Goal: Information Seeking & Learning: Learn about a topic

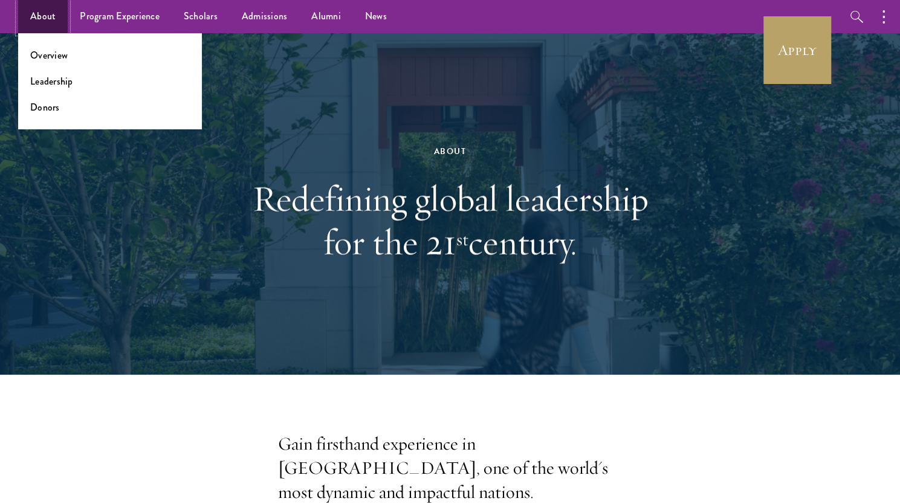
click at [45, 15] on link "About" at bounding box center [43, 16] width 50 height 33
click at [45, 54] on link "Overview" at bounding box center [48, 55] width 37 height 14
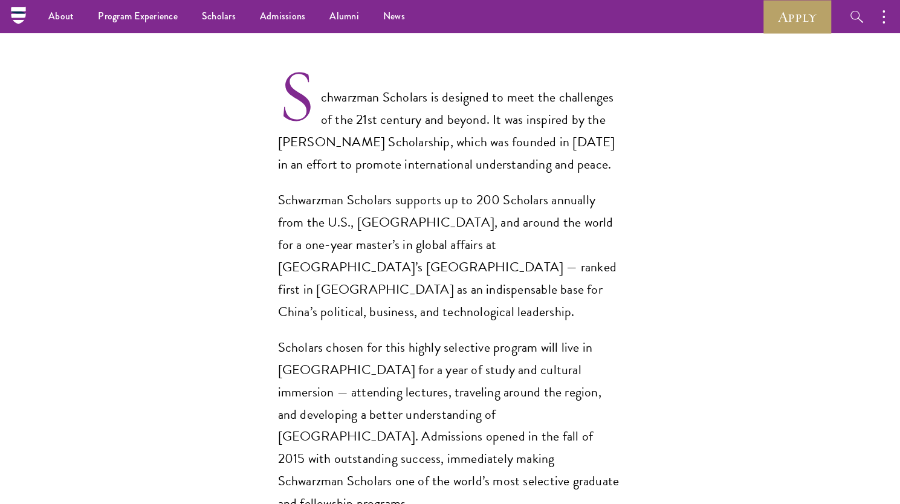
scroll to position [840, 0]
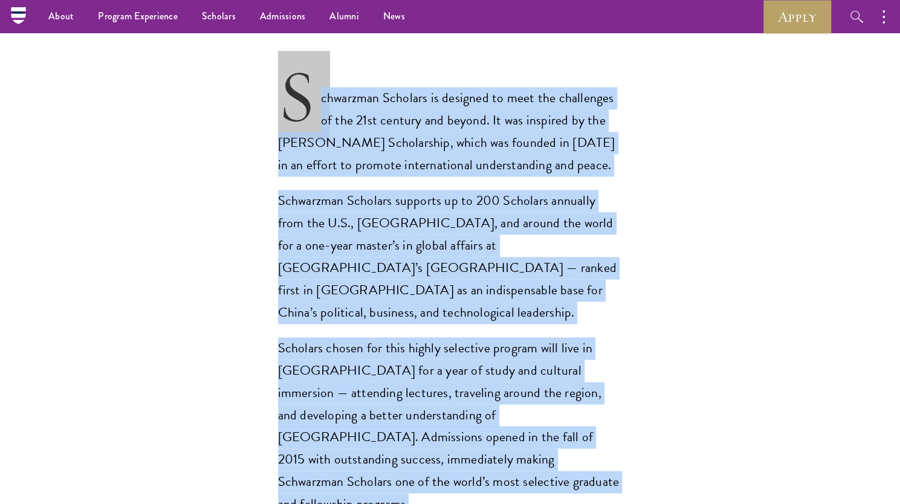
drag, startPoint x: 279, startPoint y: 70, endPoint x: 401, endPoint y: 448, distance: 396.5
click at [401, 448] on section "Opportunity in China Gain firsthand experience in China, one of the world's mos…" at bounding box center [450, 378] width 900 height 1572
copy section "Schwarzman Scholars is designed to meet the challenges of the 21st century and …"
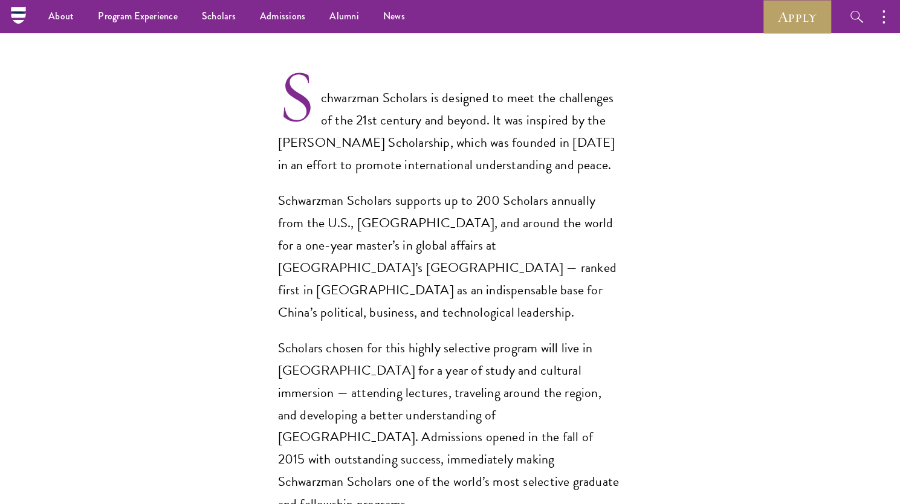
click at [629, 500] on section "Opportunity in China Gain firsthand experience in China, one of the world's mos…" at bounding box center [450, 378] width 900 height 1572
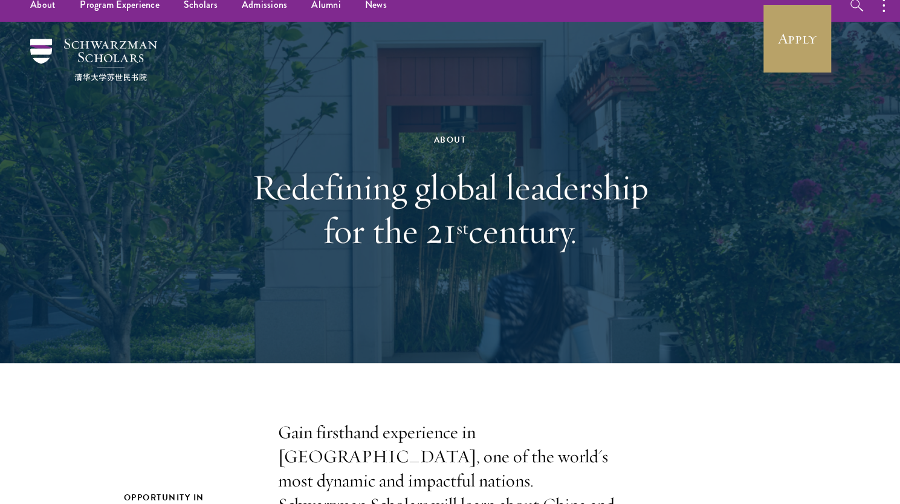
scroll to position [0, 0]
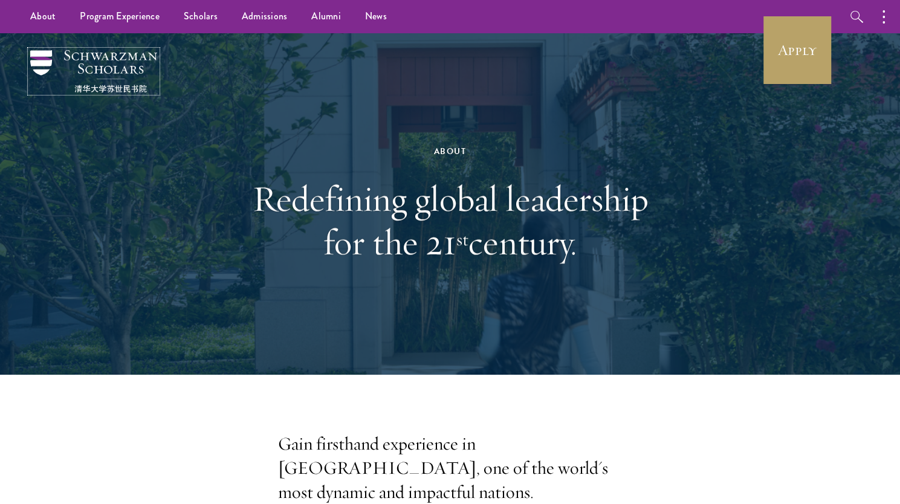
click at [94, 71] on img at bounding box center [93, 71] width 127 height 42
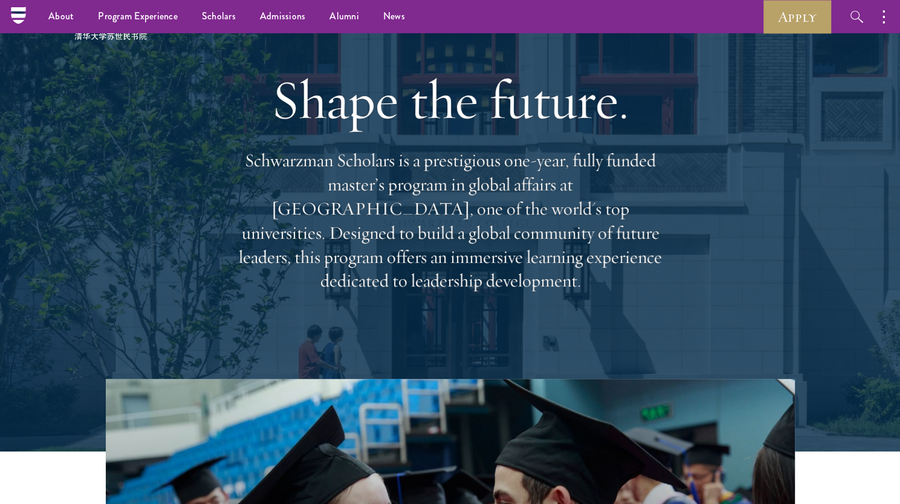
scroll to position [47, 0]
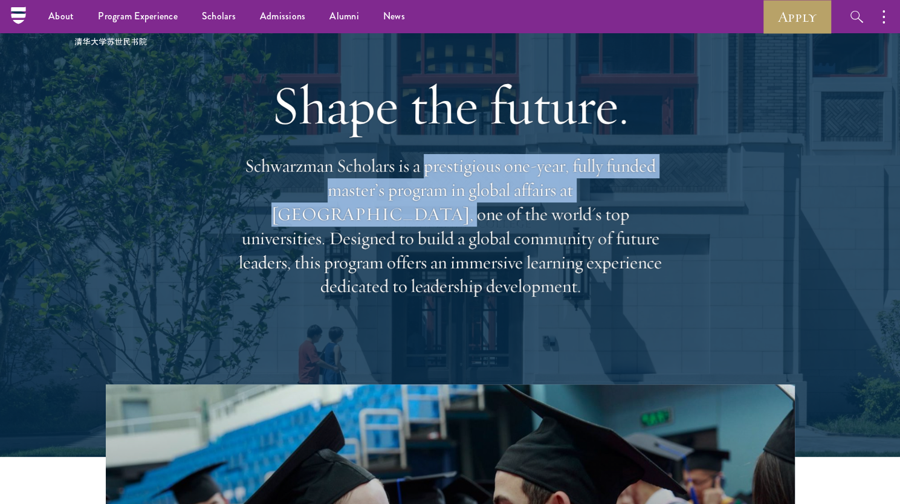
drag, startPoint x: 428, startPoint y: 182, endPoint x: 627, endPoint y: 194, distance: 199.3
click at [627, 194] on p "Schwarzman Scholars is a prestigious one-year, fully funded master’s program in…" at bounding box center [450, 226] width 435 height 145
copy p "prestigious one-year, fully funded master’s program in global affairs at Tsingh…"
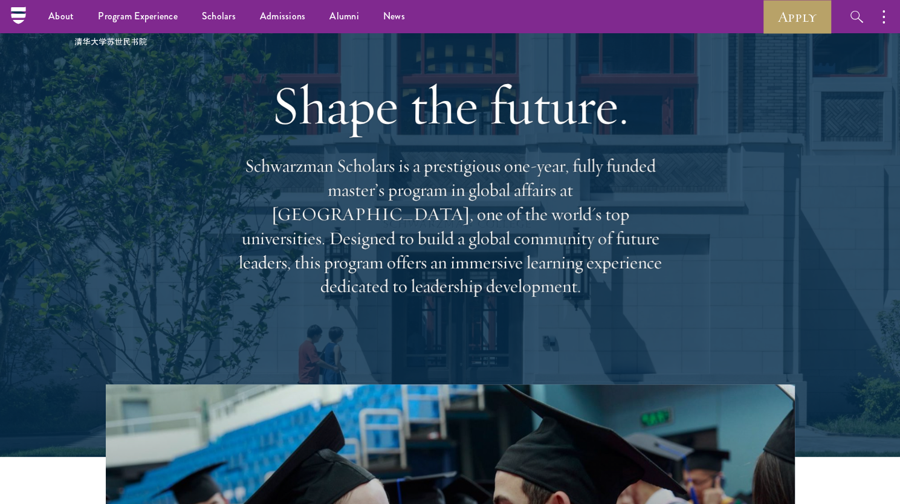
drag, startPoint x: 471, startPoint y: 226, endPoint x: 658, endPoint y: 275, distance: 193.8
click at [658, 275] on p "Schwarzman Scholars is a prestigious one-year, fully funded master’s program in…" at bounding box center [450, 226] width 435 height 145
copy p "Designed to build a global community of future leaders, this program offers an …"
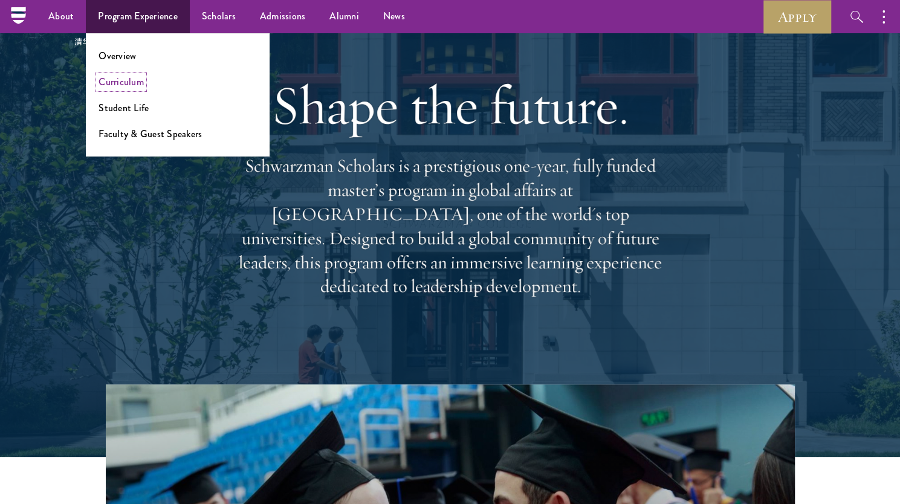
click at [111, 82] on link "Curriculum" at bounding box center [121, 82] width 45 height 14
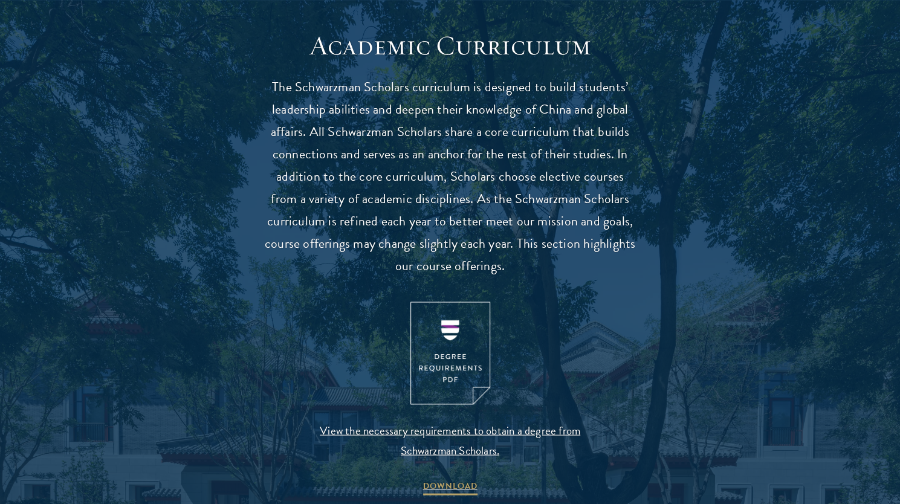
scroll to position [1050, 0]
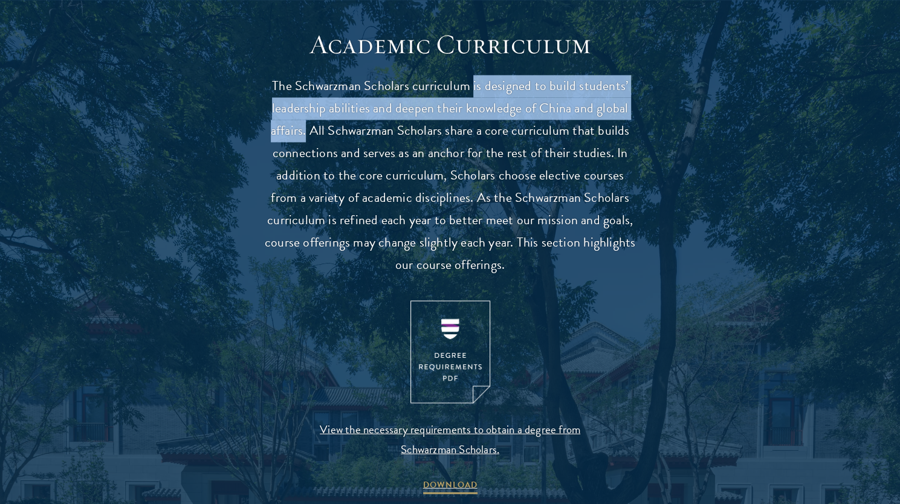
drag, startPoint x: 475, startPoint y: 86, endPoint x: 308, endPoint y: 130, distance: 172.7
click at [308, 130] on p "The Schwarzman Scholars curriculum is designed to build students’ leadership ab…" at bounding box center [450, 175] width 375 height 201
copy p "is designed to build students’ leadership abilities and deepen their knowledge …"
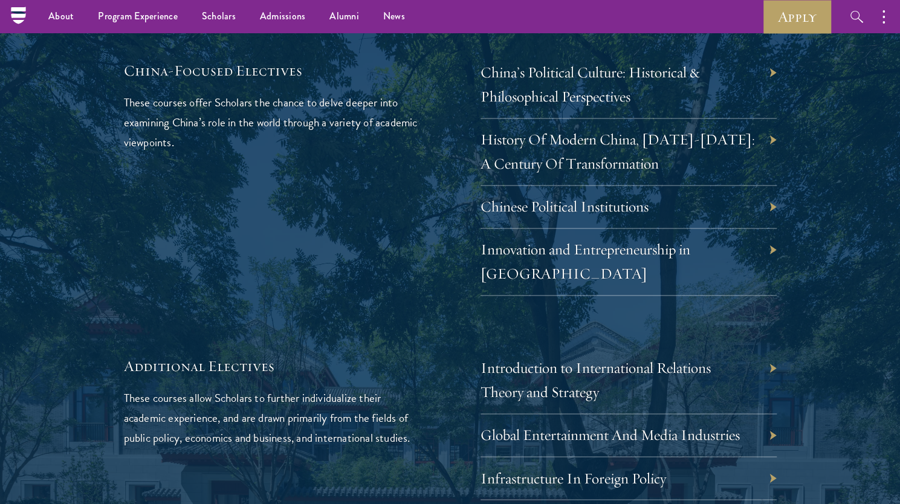
scroll to position [3595, 0]
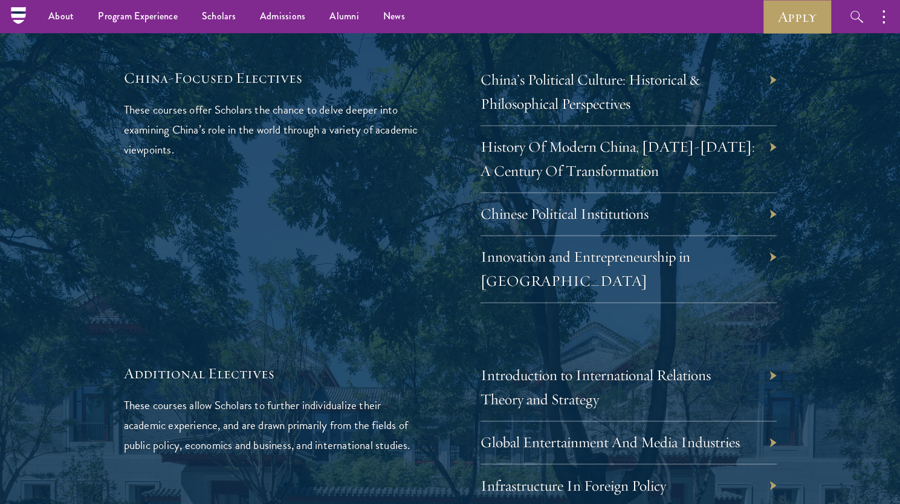
click at [404, 446] on div "Additional Electives These courses allow Scholars to further individualize thei…" at bounding box center [272, 456] width 296 height 187
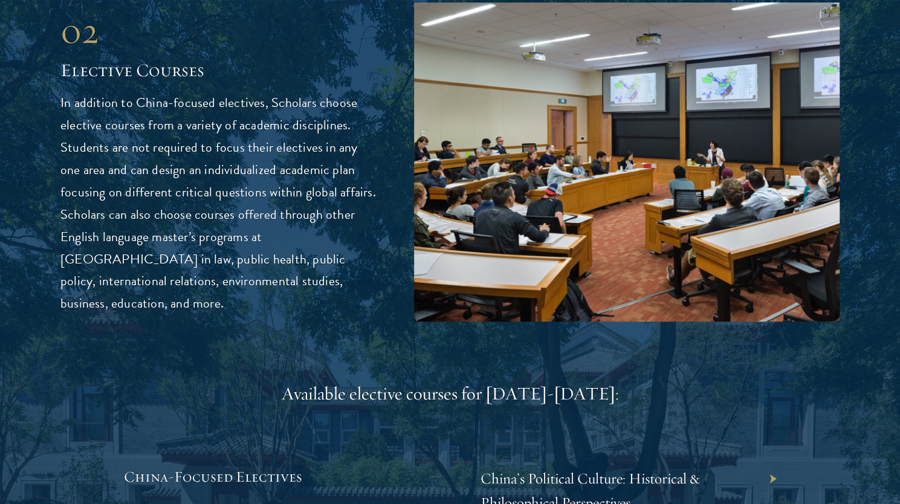
scroll to position [3200, 0]
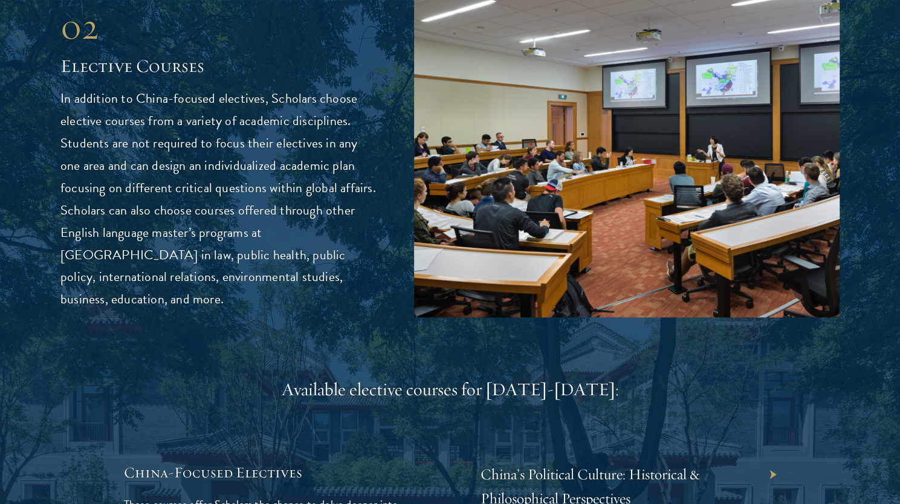
click at [804, 446] on div "02 Elective Courses 02 Elective Courses In addition to China-focused electives,…" at bounding box center [450, 471] width 780 height 947
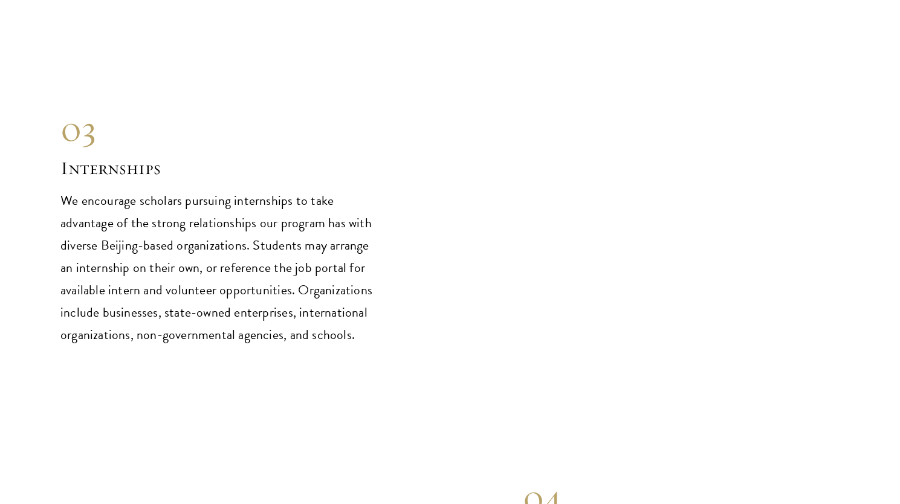
scroll to position [6104, 0]
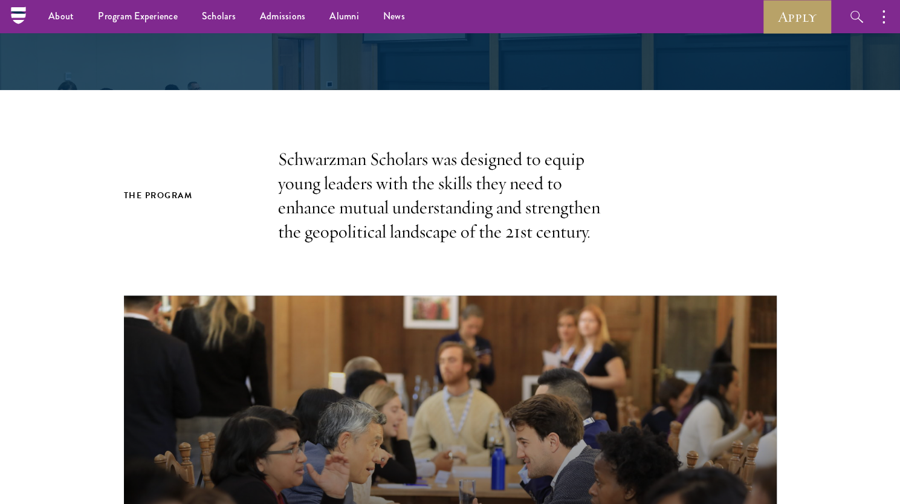
scroll to position [0, 0]
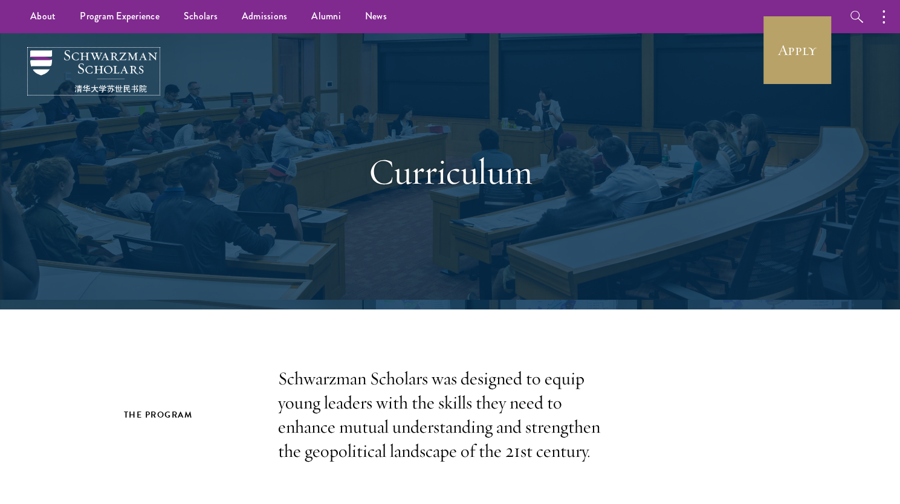
click at [87, 60] on img at bounding box center [93, 71] width 127 height 42
